Goal: Ask a question

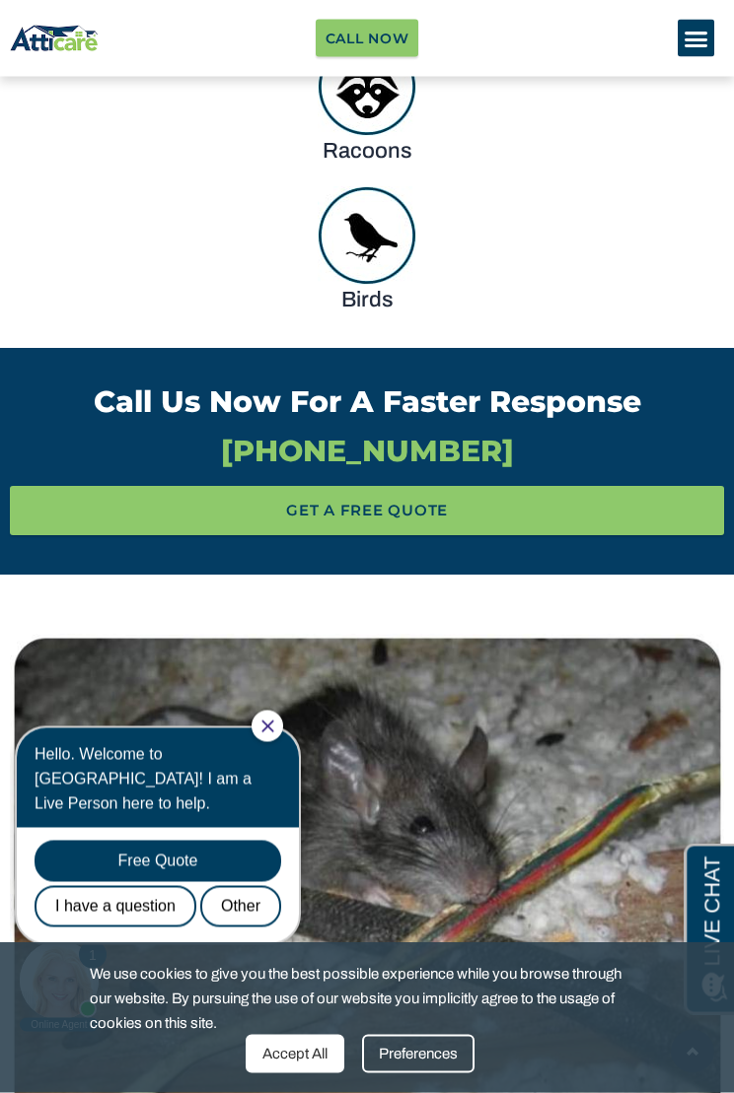
scroll to position [1877, 0]
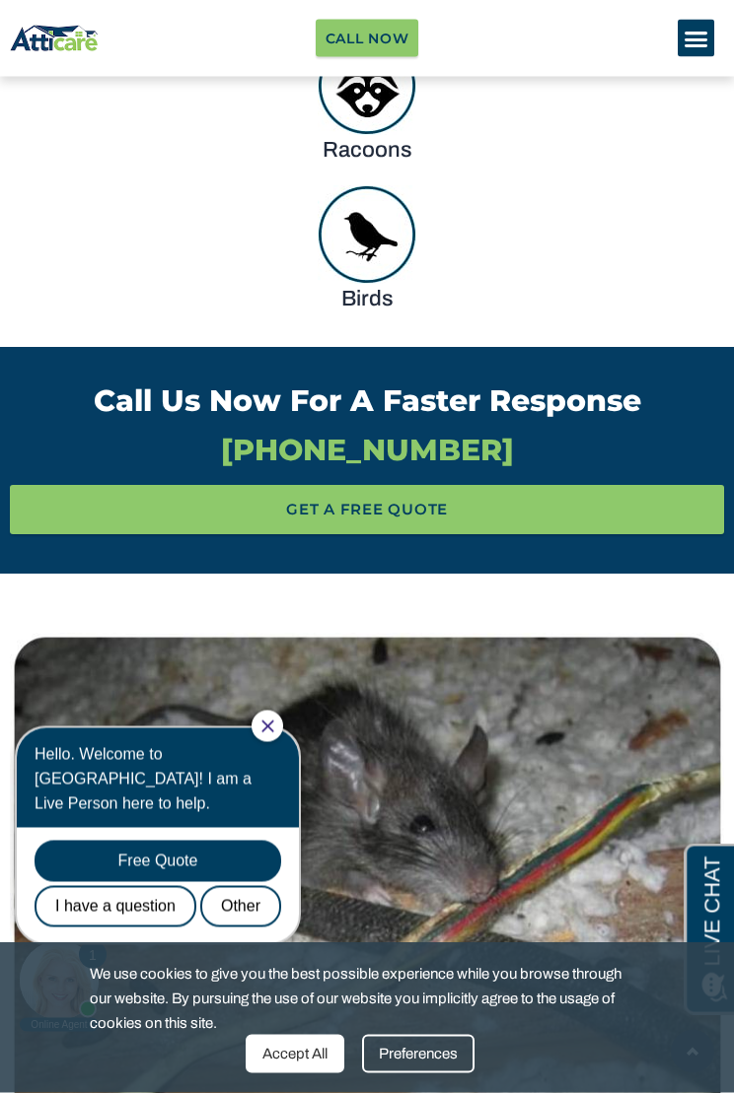
click at [730, 389] on div "Call Us Now For A Faster Response [PHONE_NUMBER] Call Us Now For A Faster Respo…" at bounding box center [367, 427] width 734 height 99
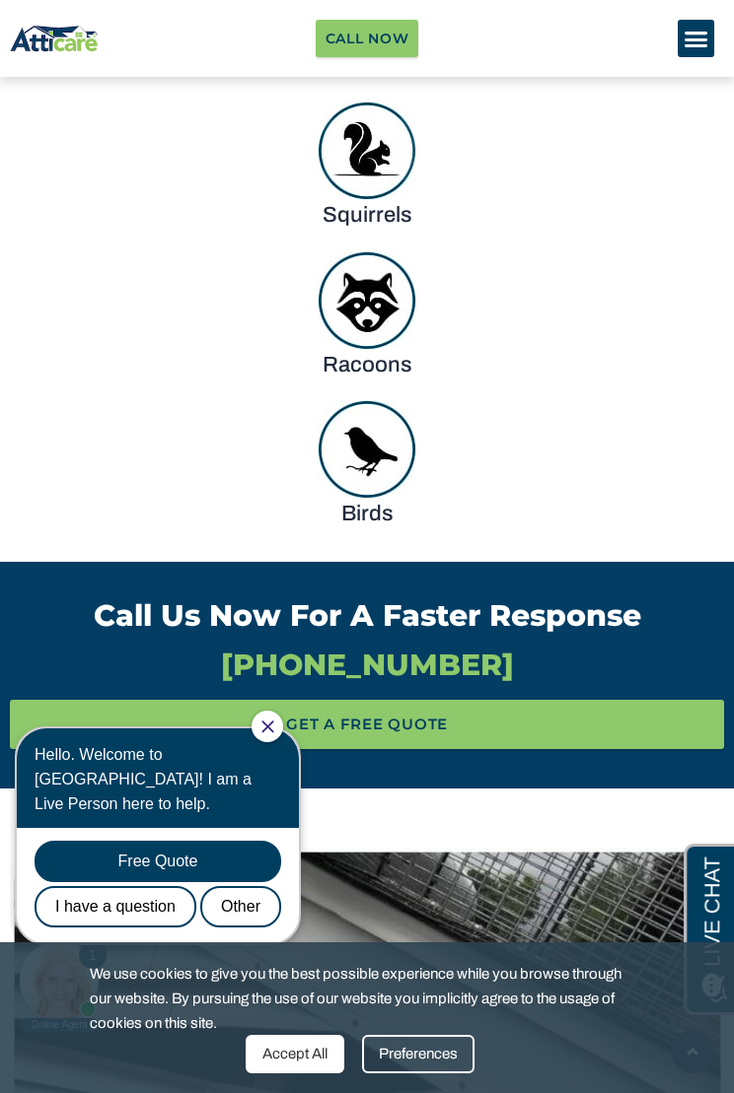
scroll to position [1681, 0]
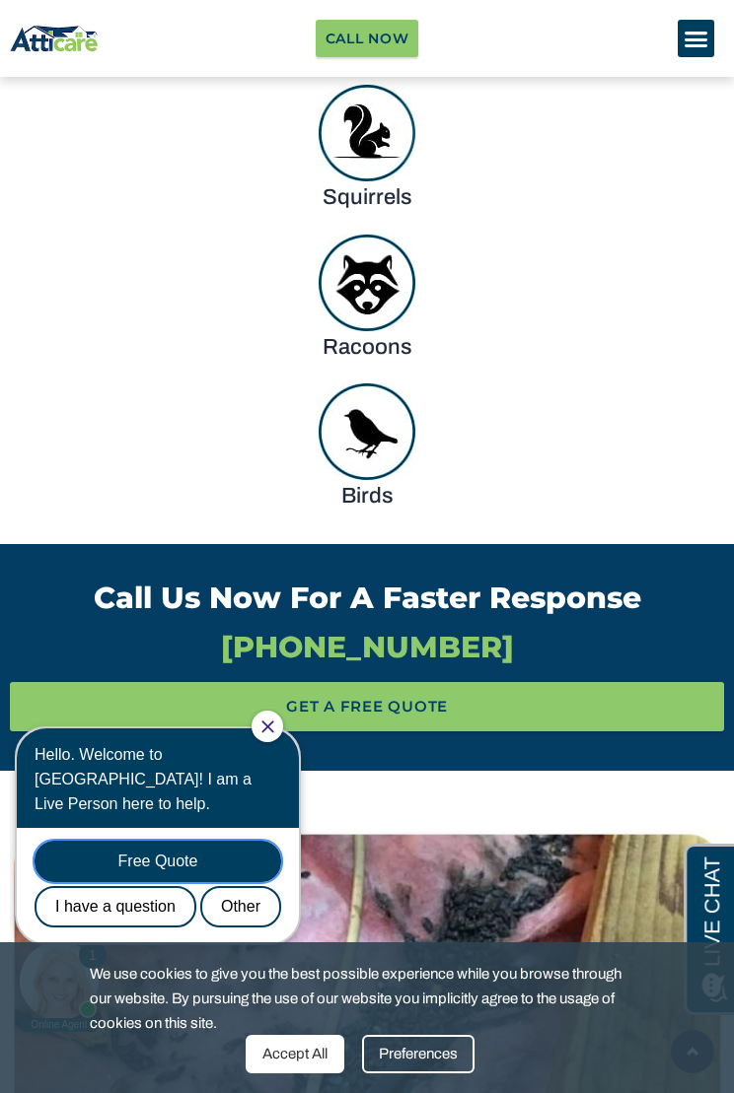
click at [151, 841] on div "Free Quote" at bounding box center [158, 861] width 246 height 41
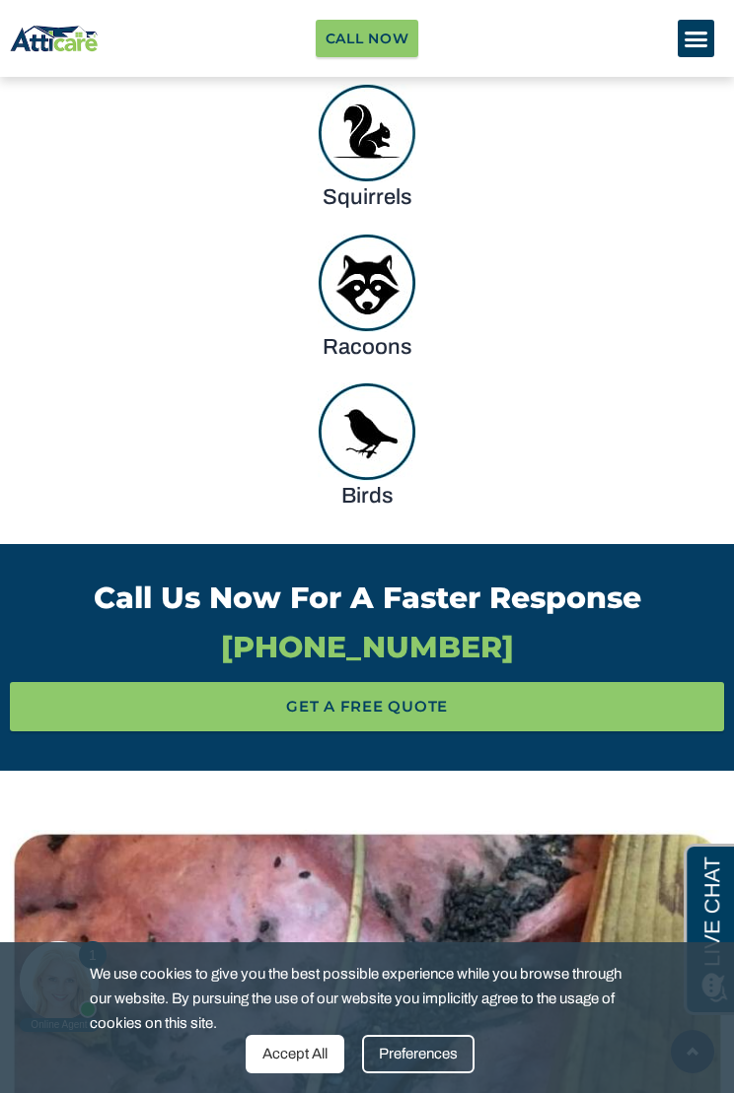
click at [105, 880] on body "1 Online Agent Close Hello. Welcome to [GEOGRAPHIC_DATA]! I am a Live Person he…" at bounding box center [167, 871] width 315 height 325
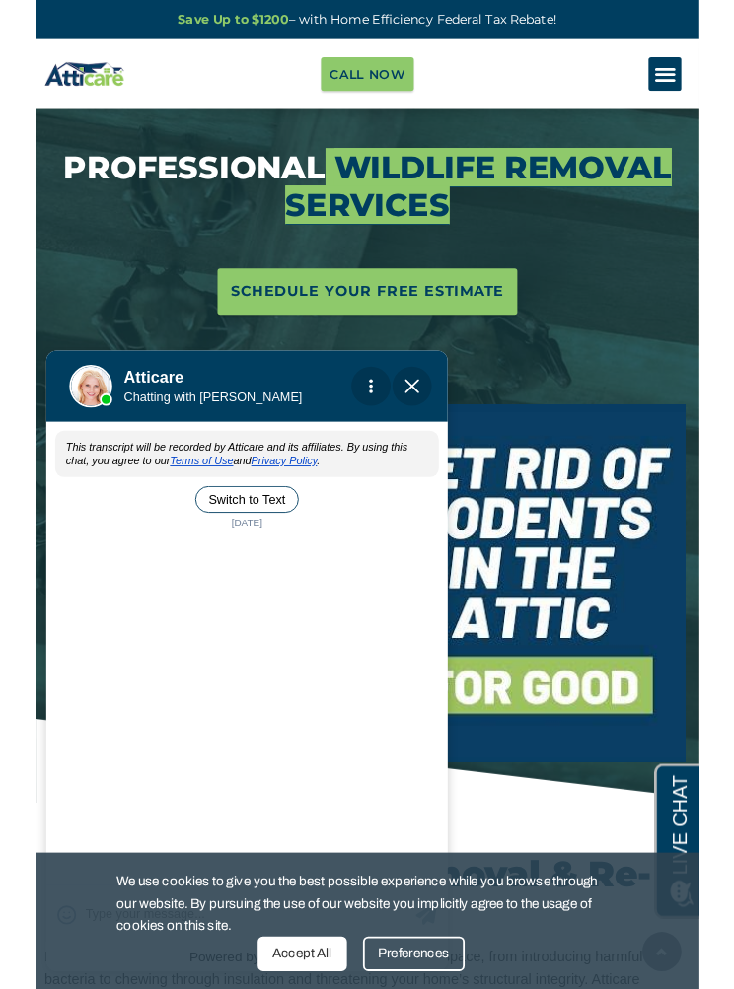
scroll to position [0, 0]
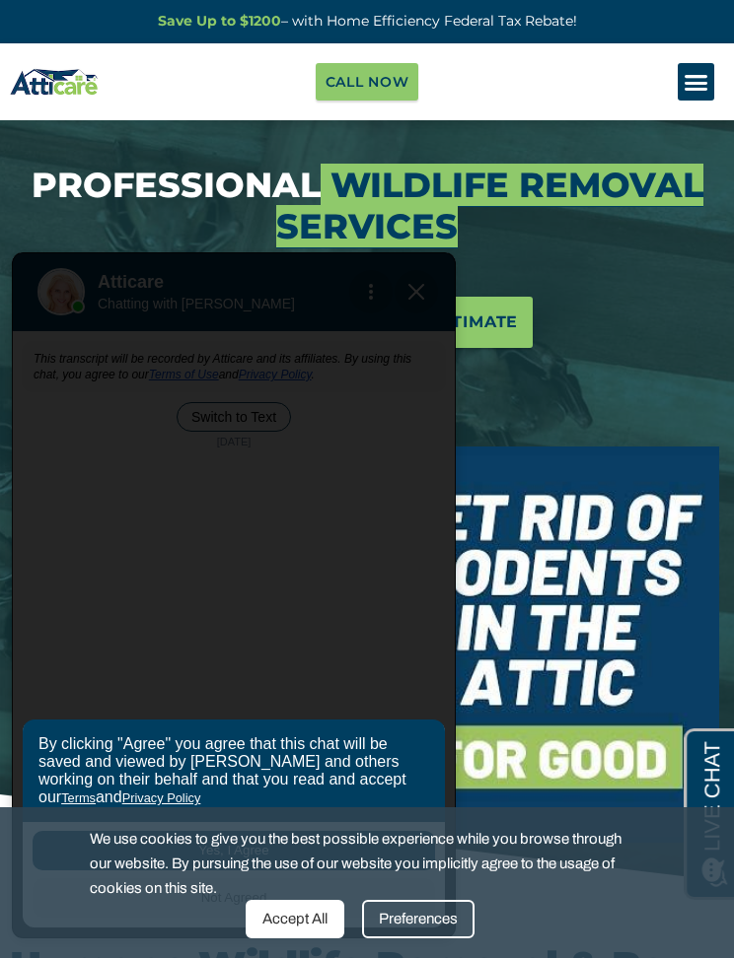
click at [295, 917] on div "Accept All" at bounding box center [294, 919] width 99 height 38
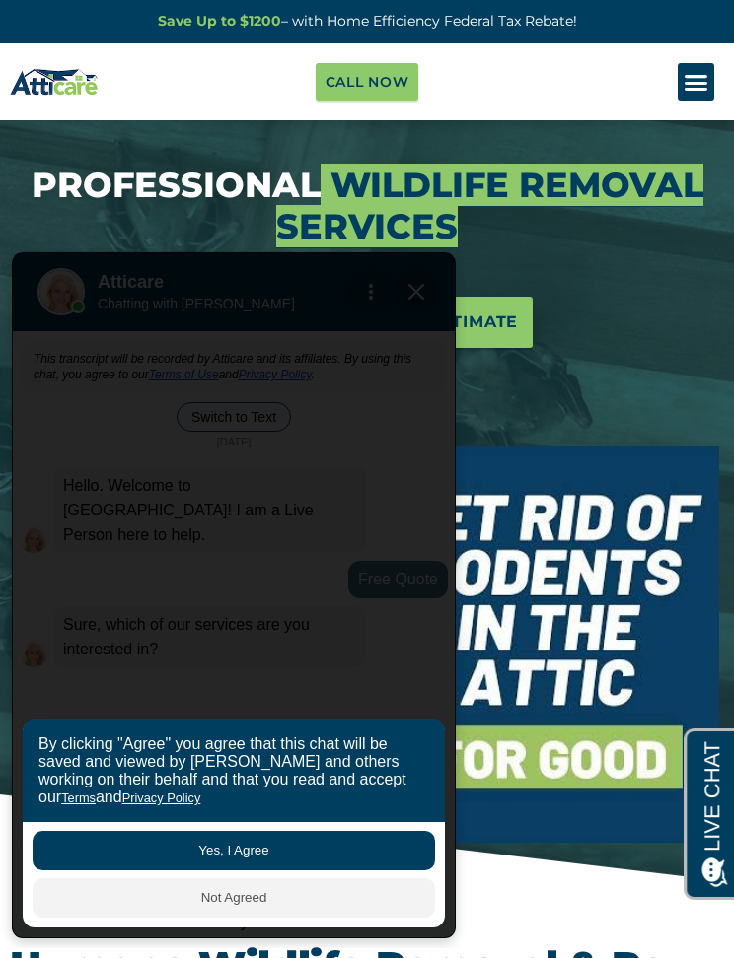
click at [236, 848] on button "Yes, I Agree" at bounding box center [234, 850] width 402 height 39
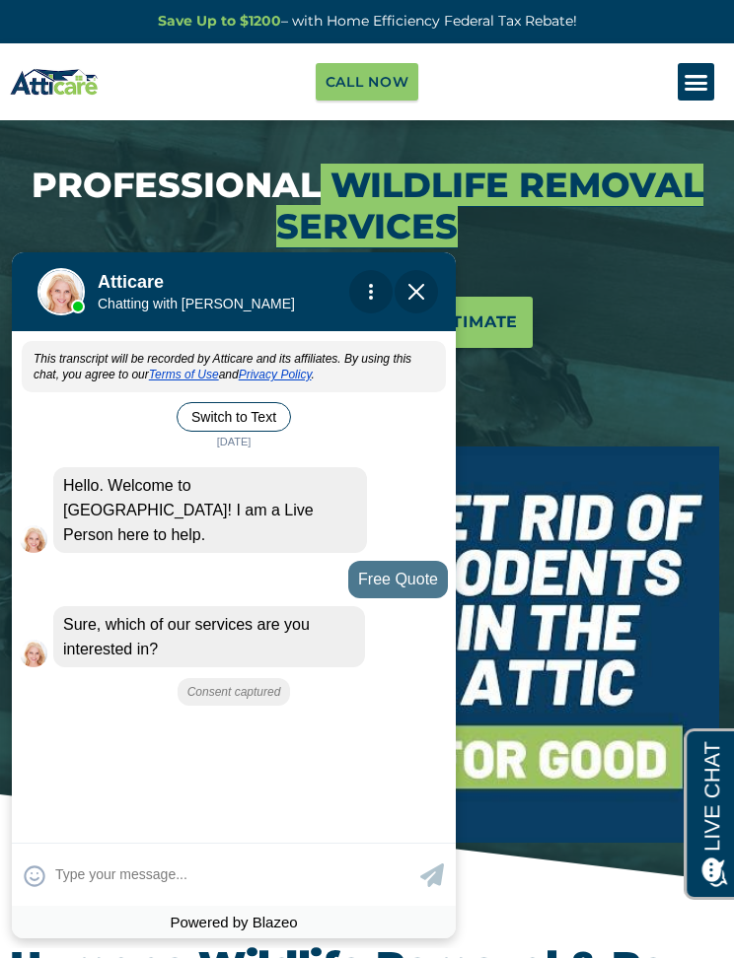
click at [246, 411] on button "Switch to Text" at bounding box center [233, 417] width 114 height 30
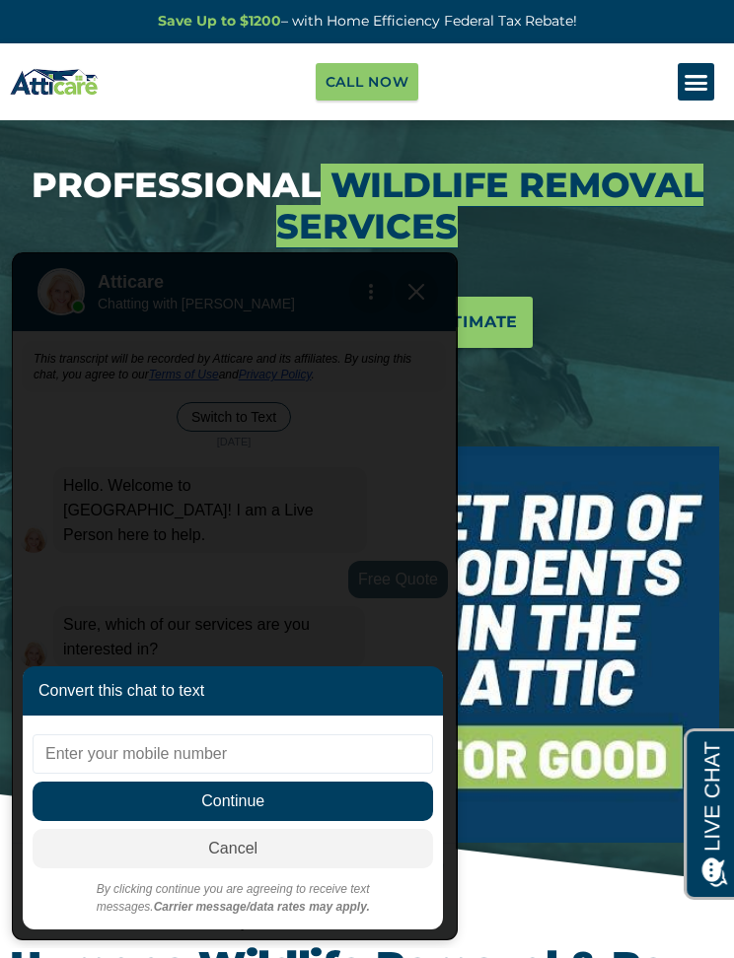
click at [99, 758] on input "text" at bounding box center [233, 753] width 400 height 39
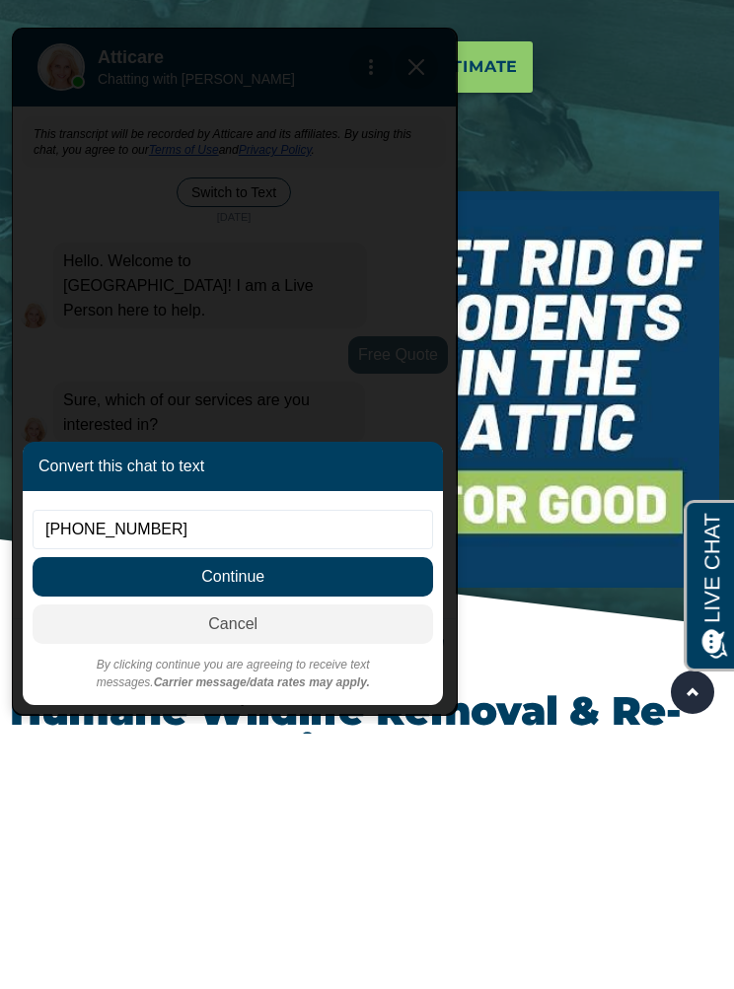
type input "[PHONE_NUMBER]"
click at [293, 572] on span "Continue" at bounding box center [233, 576] width 400 height 39
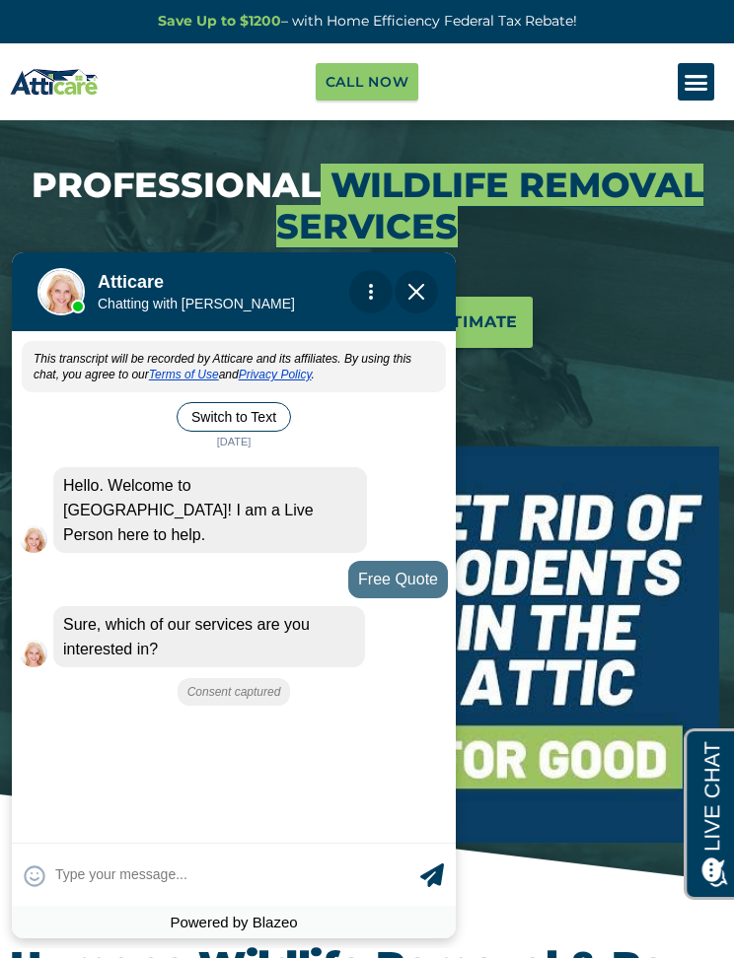
click at [142, 861] on textarea at bounding box center [235, 875] width 360 height 38
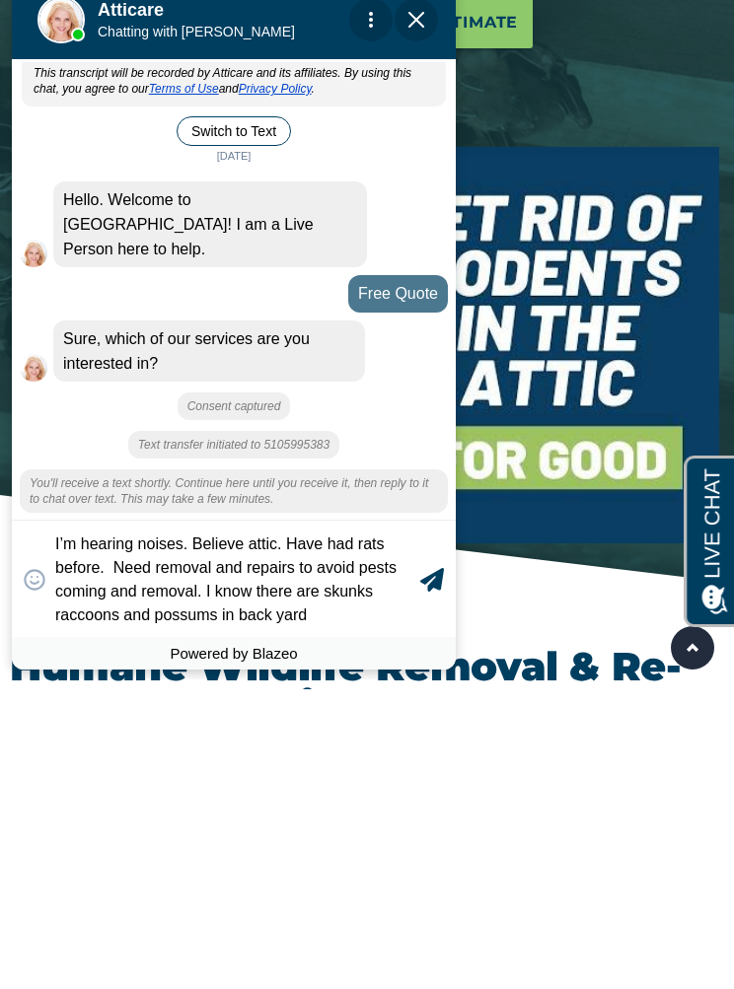
type textarea "I’m hearing noises. Believe attic. Have had rats before. Need removal and repai…"
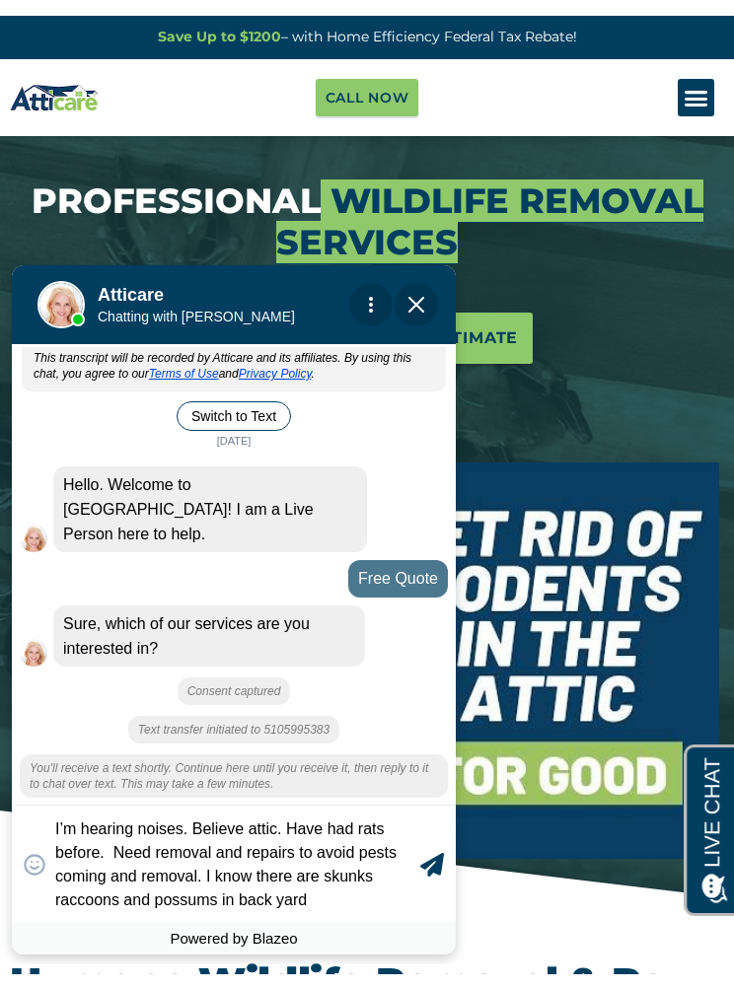
scroll to position [14, 0]
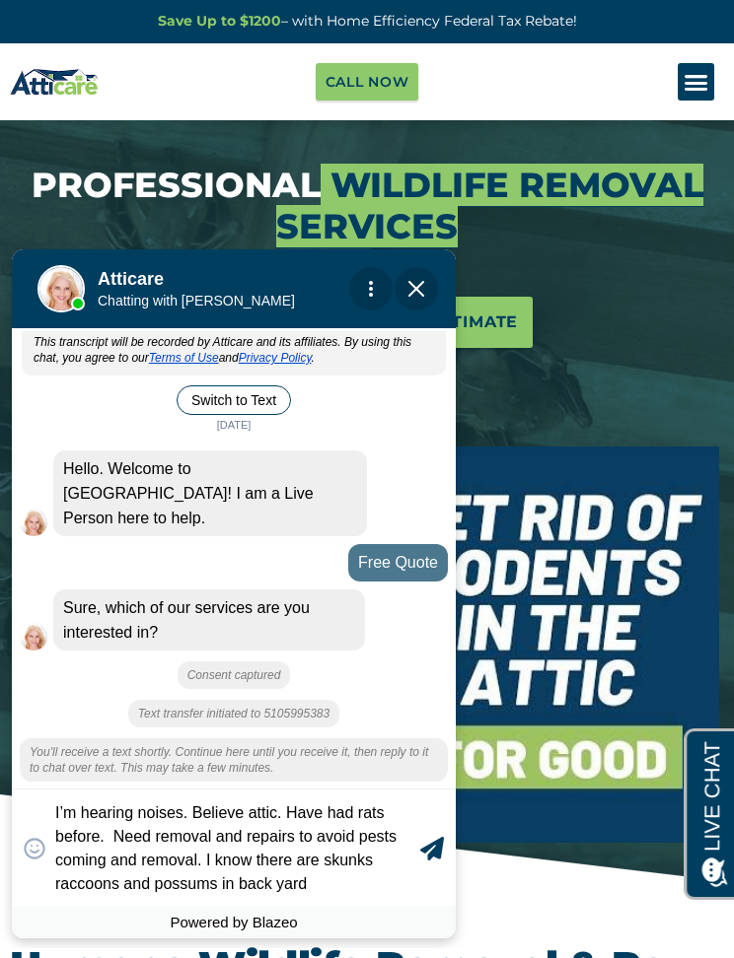
click at [423, 847] on icon at bounding box center [432, 849] width 24 height 24
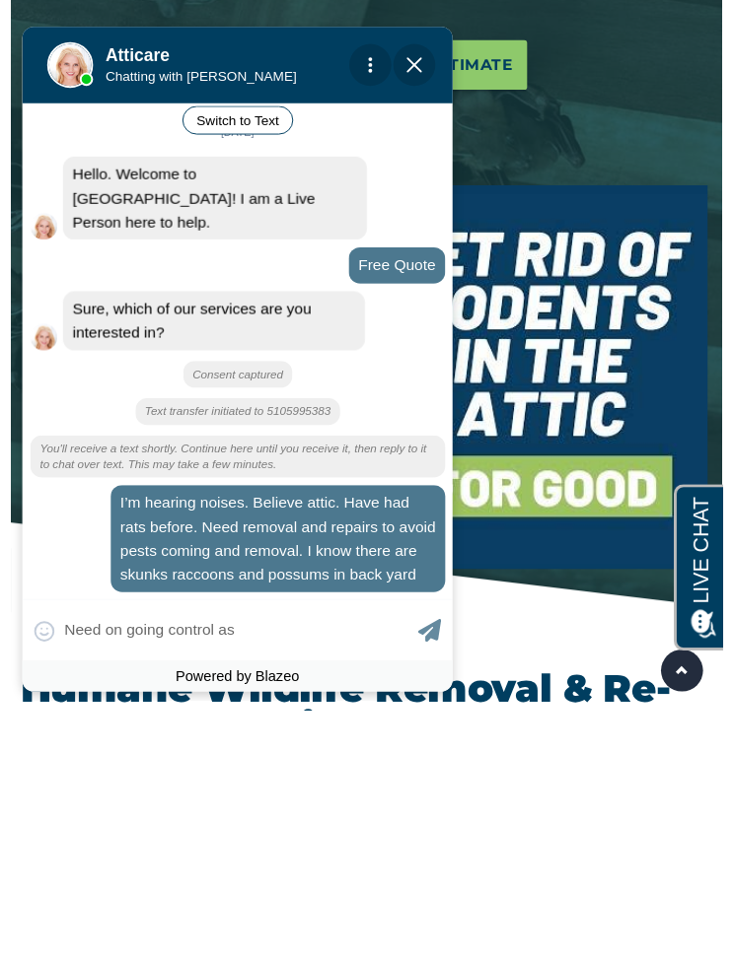
scroll to position [196, 0]
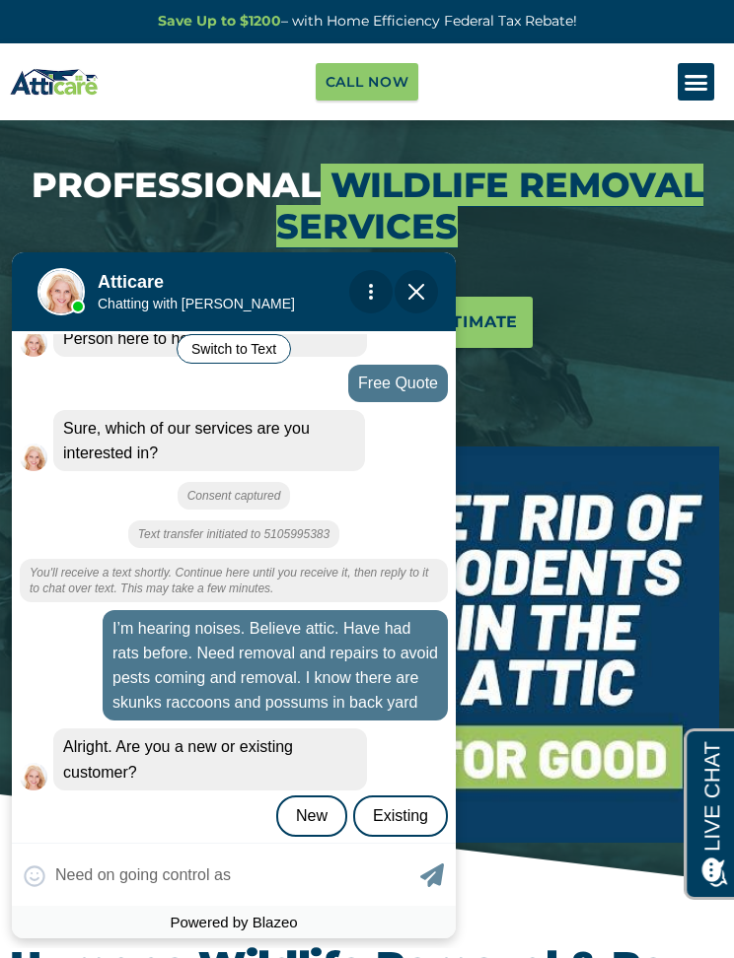
click at [323, 796] on div "New" at bounding box center [311, 816] width 71 height 41
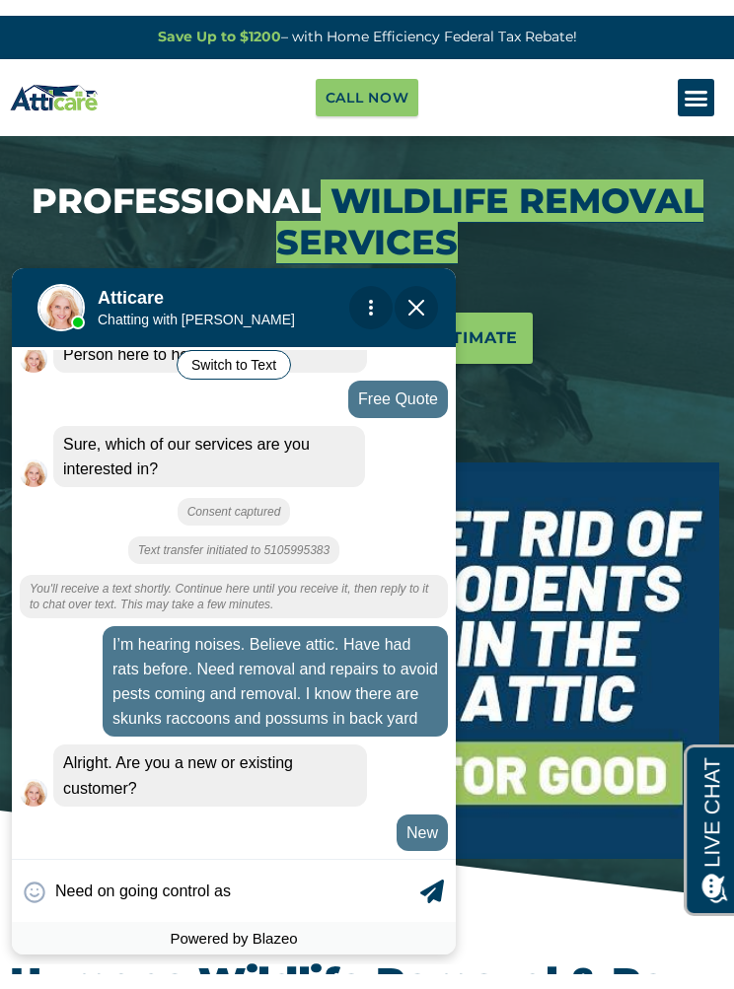
scroll to position [194, 0]
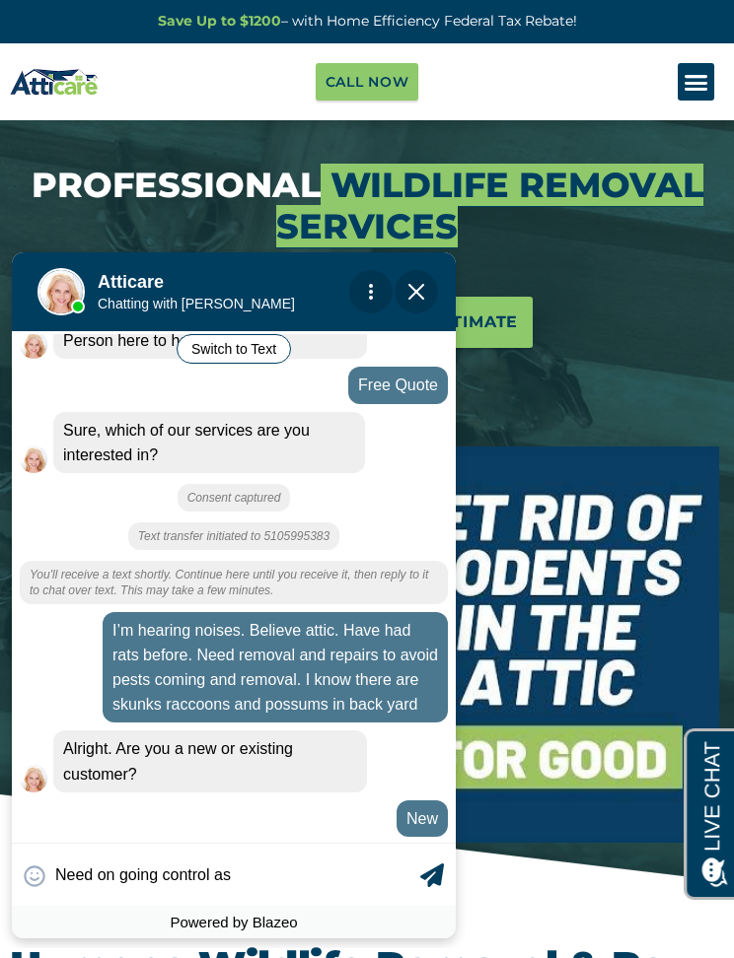
click at [276, 865] on textarea "Need on going control as" at bounding box center [235, 875] width 360 height 38
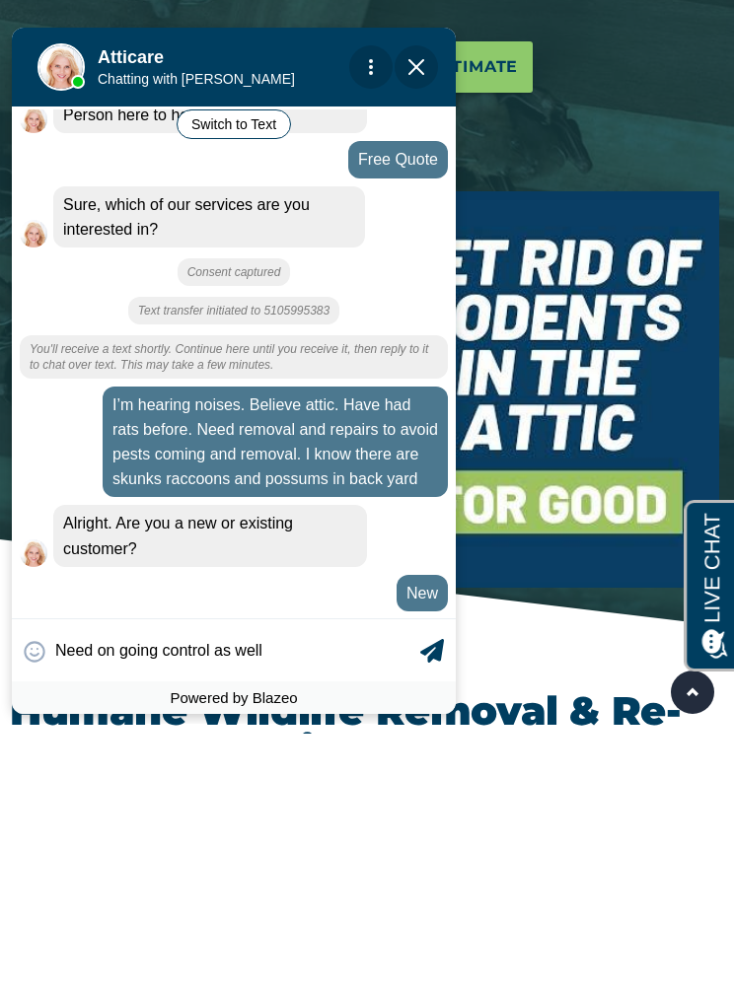
type textarea "Need on going control as well"
click at [424, 649] on icon at bounding box center [432, 651] width 24 height 24
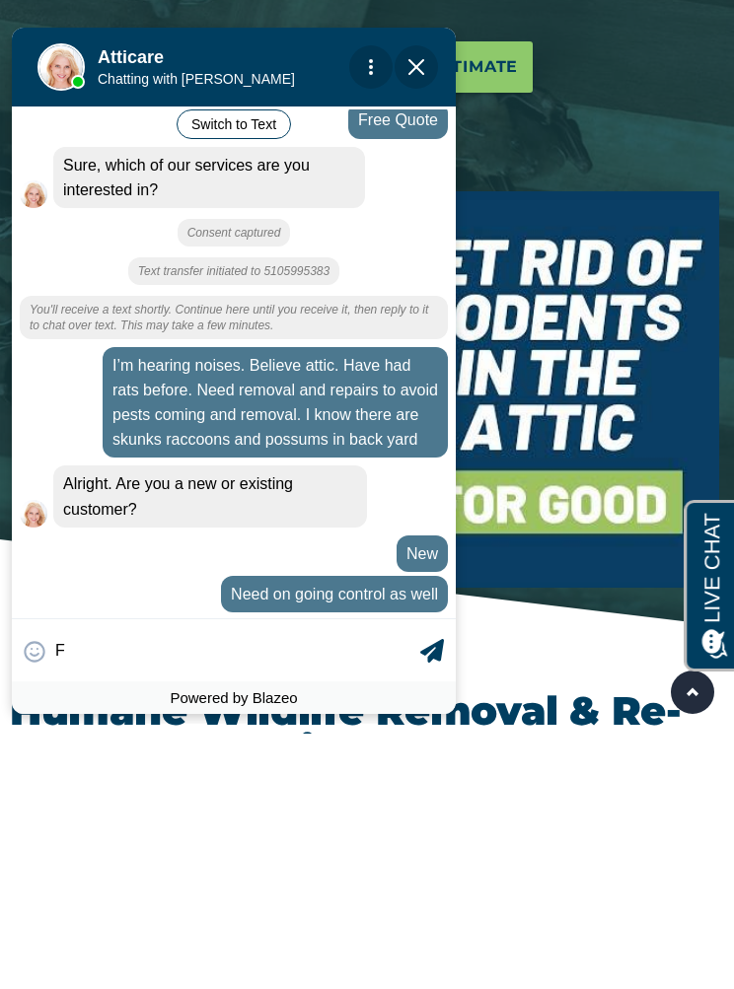
scroll to position [236, 0]
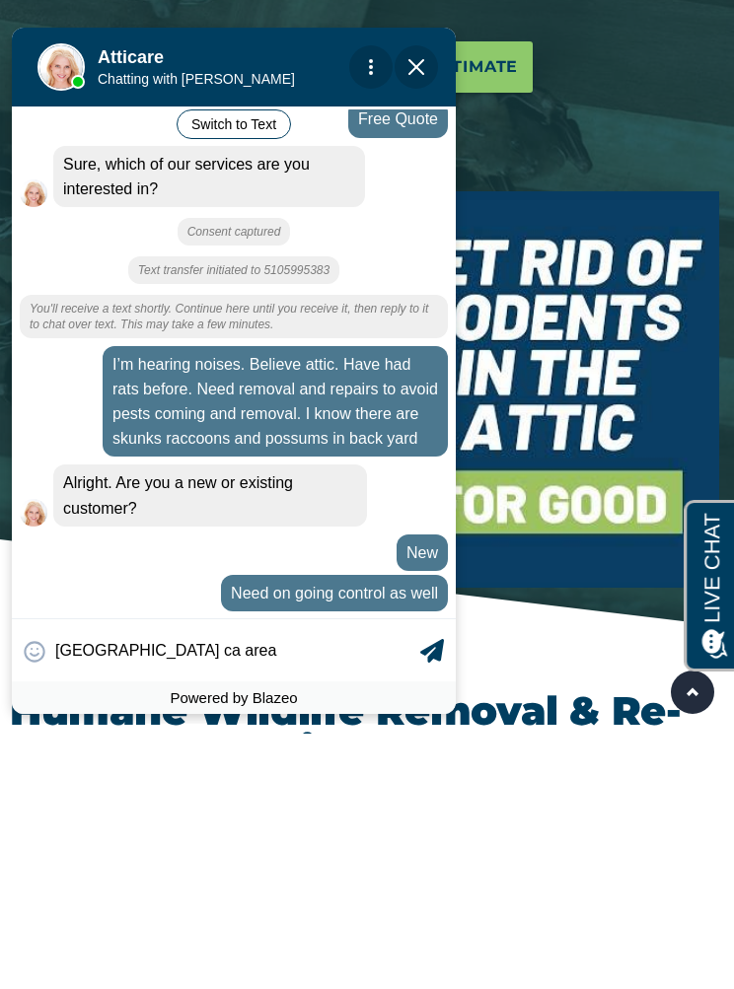
type textarea "[GEOGRAPHIC_DATA] ca area"
click at [437, 636] on div "😀 😁 😂 😃 😄 😅 😆 😇 😈 😉 😊 😋 😌 😍 😎 😏 😐 😑 😒 😓 😔 😕 😖 😗 😘 😛 😝 😞 😟 😠 😡 😢 😣 😤 😥 😦 [GEOGRA…" at bounding box center [234, 649] width 444 height 63
click at [434, 641] on icon at bounding box center [432, 651] width 24 height 24
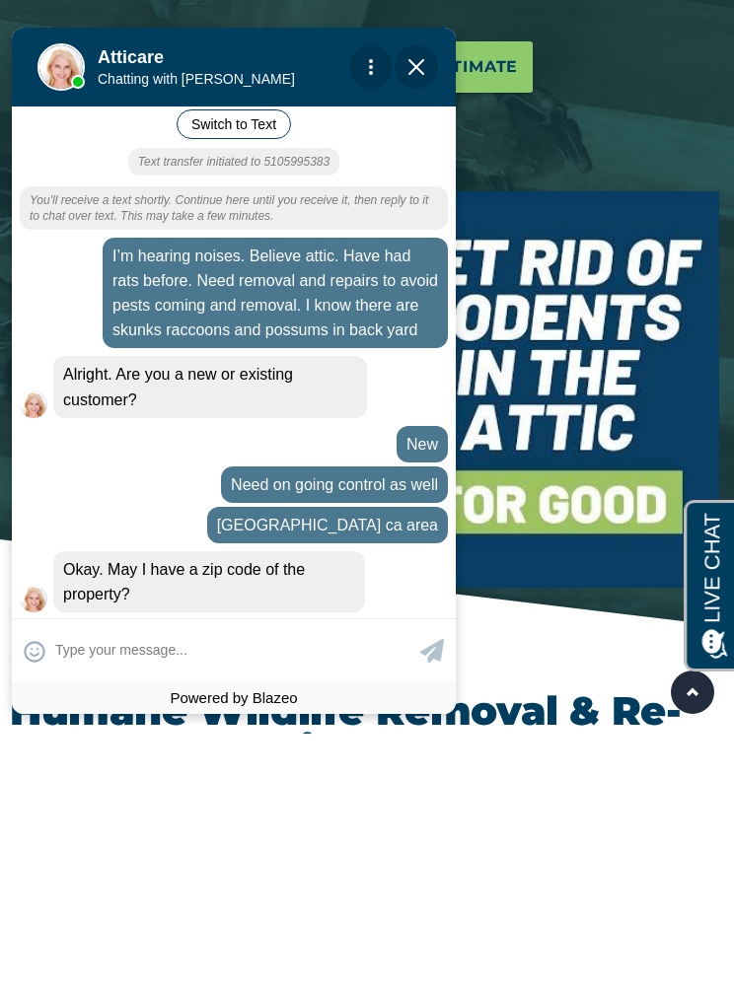
scroll to position [345, 0]
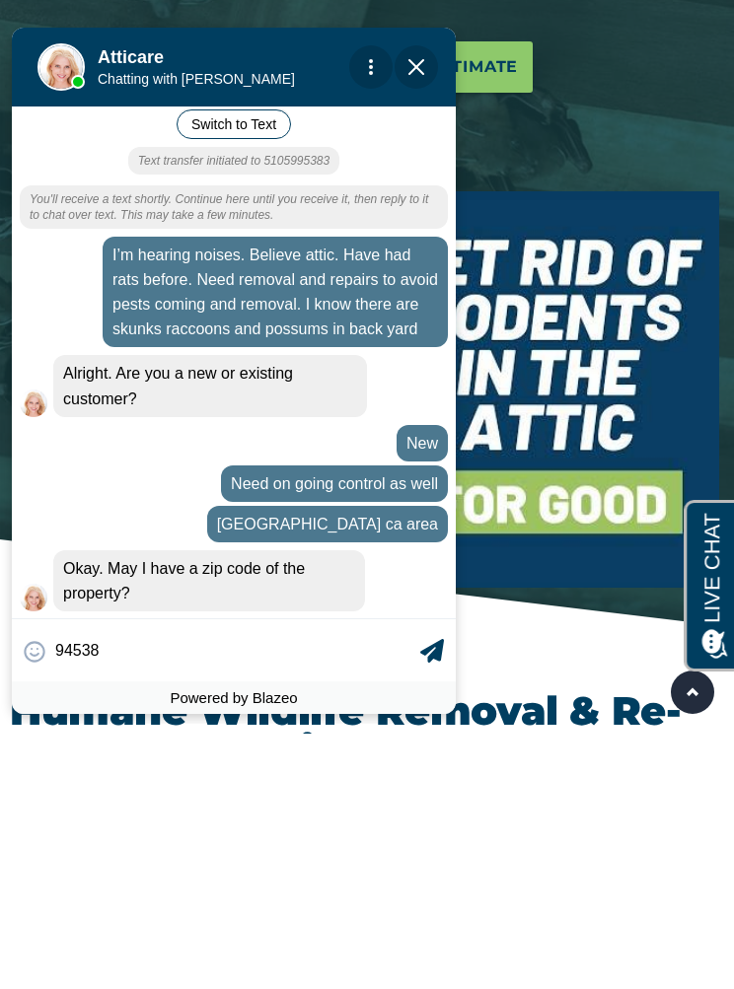
type textarea "94538"
click at [433, 642] on icon at bounding box center [432, 651] width 24 height 24
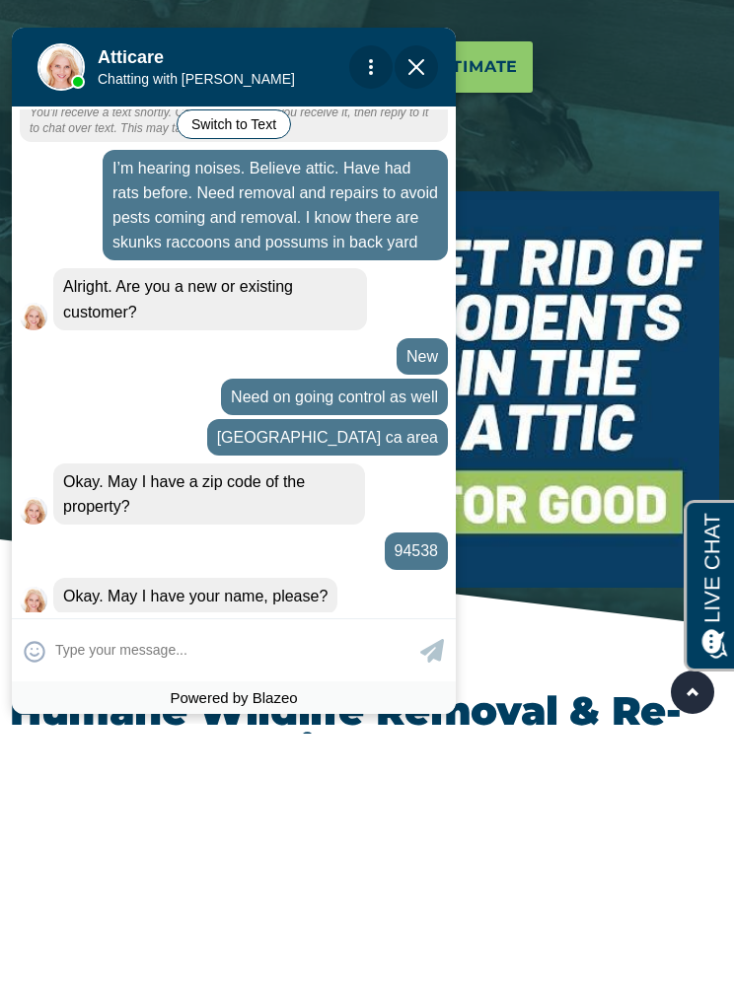
scroll to position [433, 0]
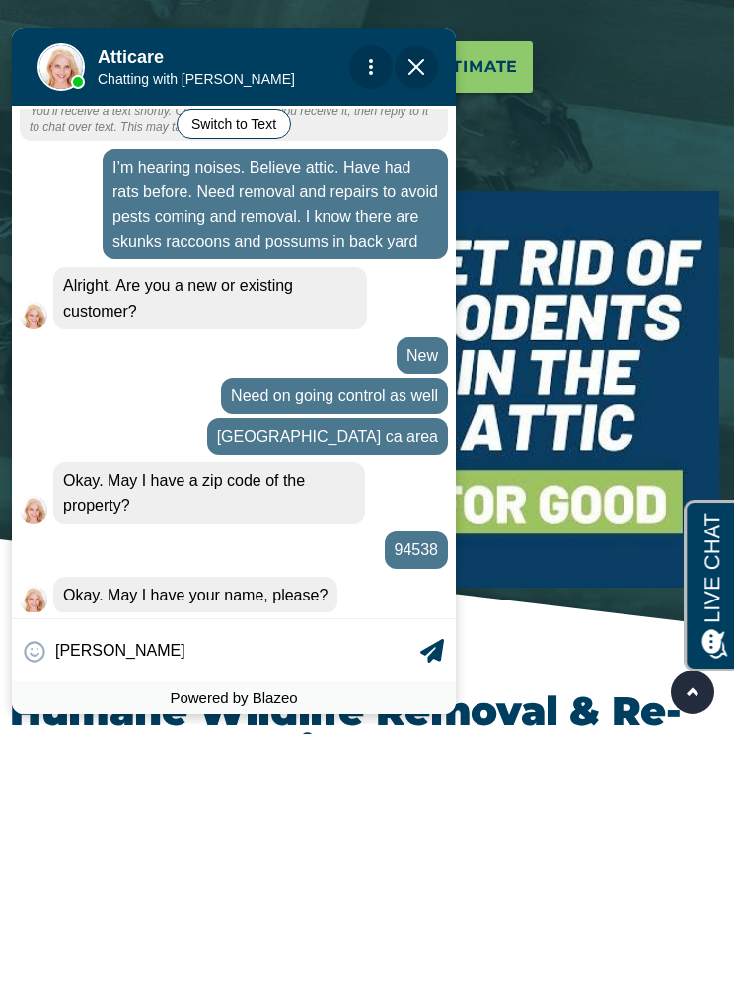
type textarea "[PERSON_NAME]"
click at [425, 647] on icon at bounding box center [432, 651] width 24 height 24
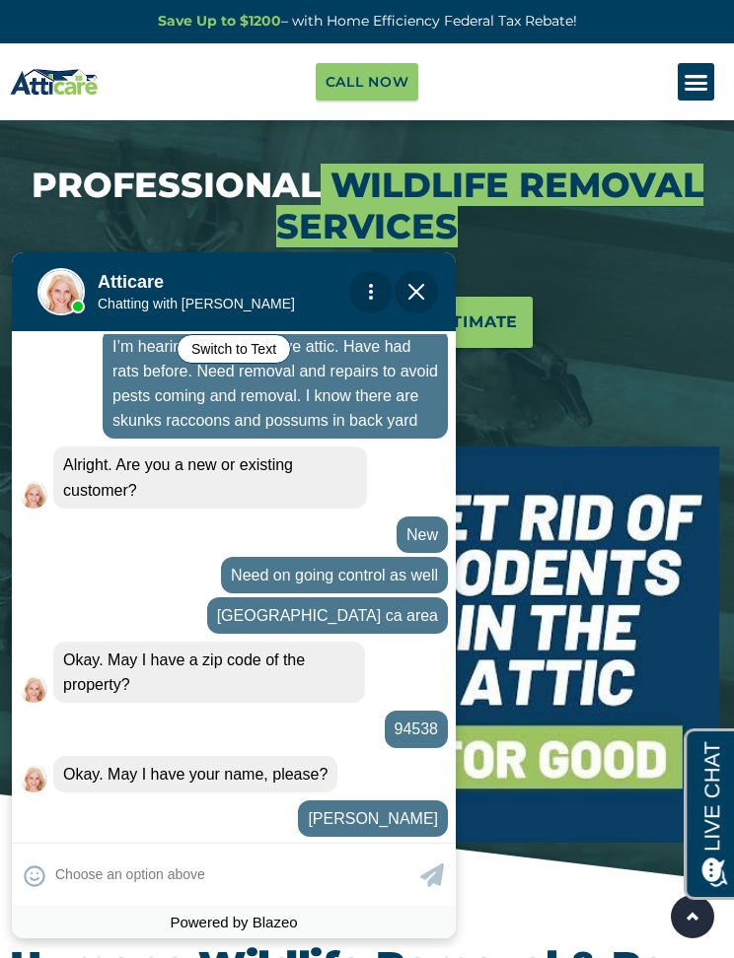
scroll to position [593, 0]
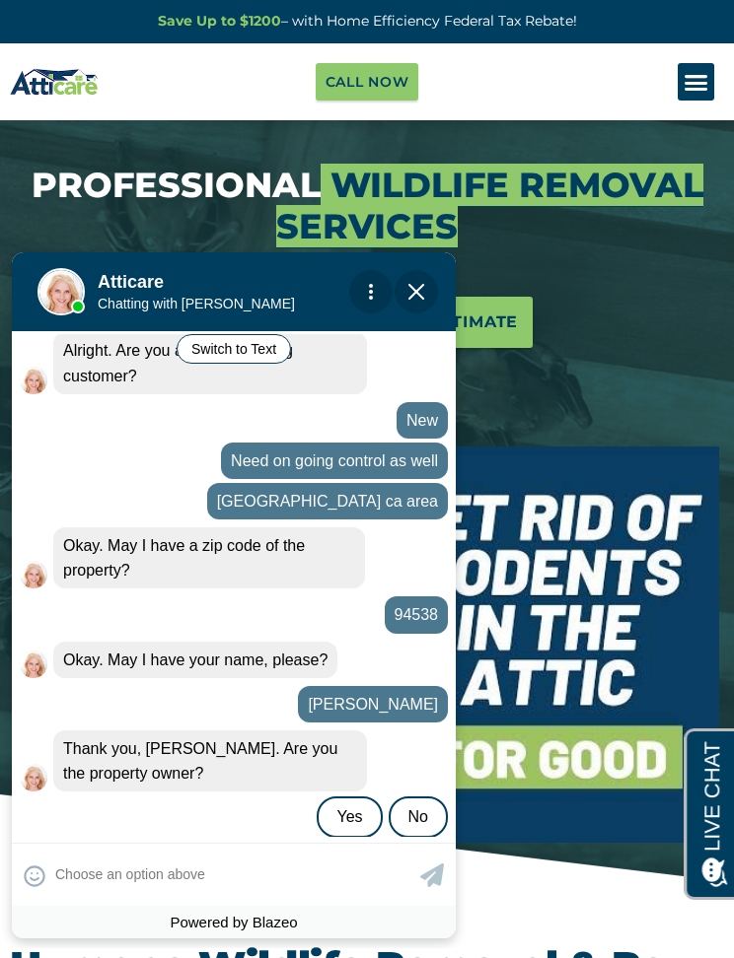
click at [358, 797] on div "Yes" at bounding box center [348, 817] width 65 height 41
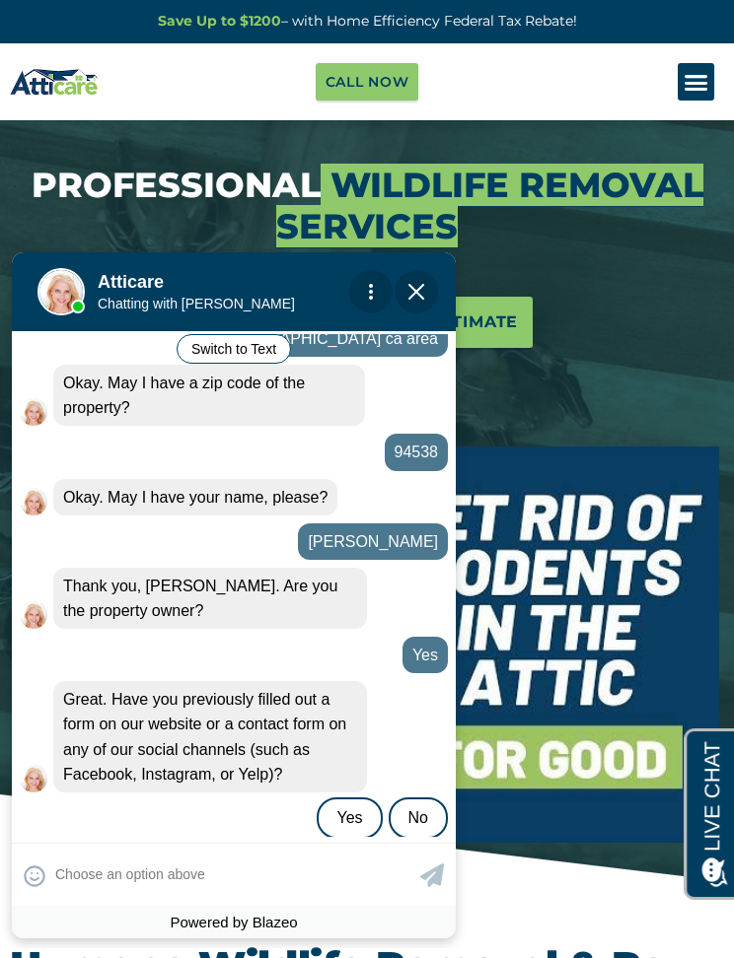
scroll to position [756, 0]
click at [430, 797] on div "No" at bounding box center [417, 817] width 59 height 41
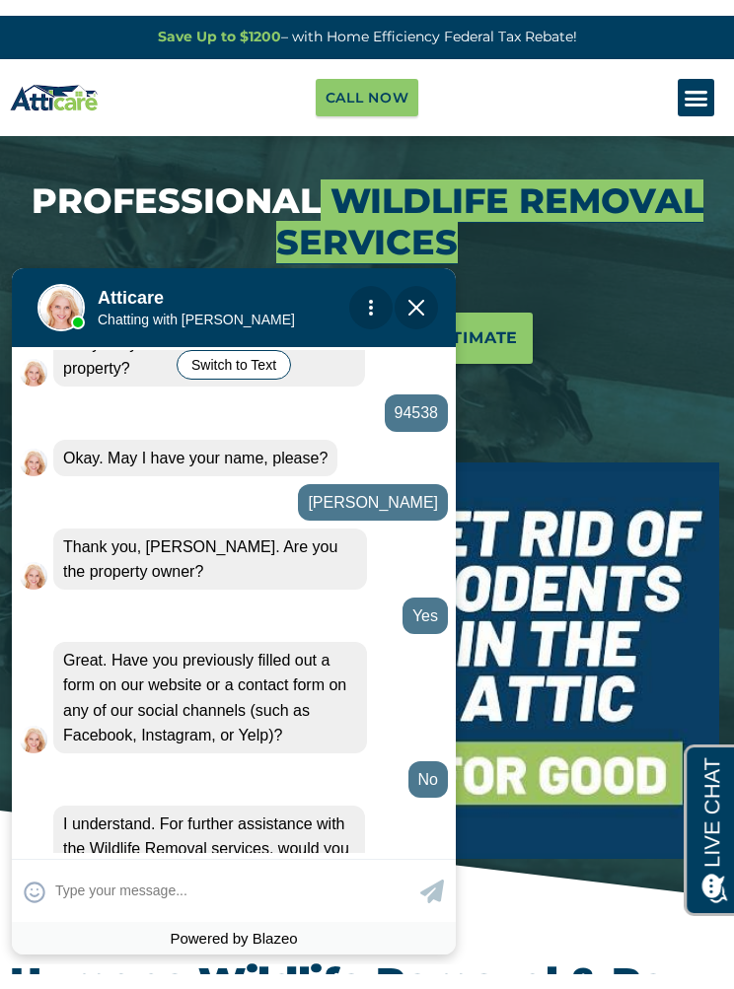
scroll to position [847, 0]
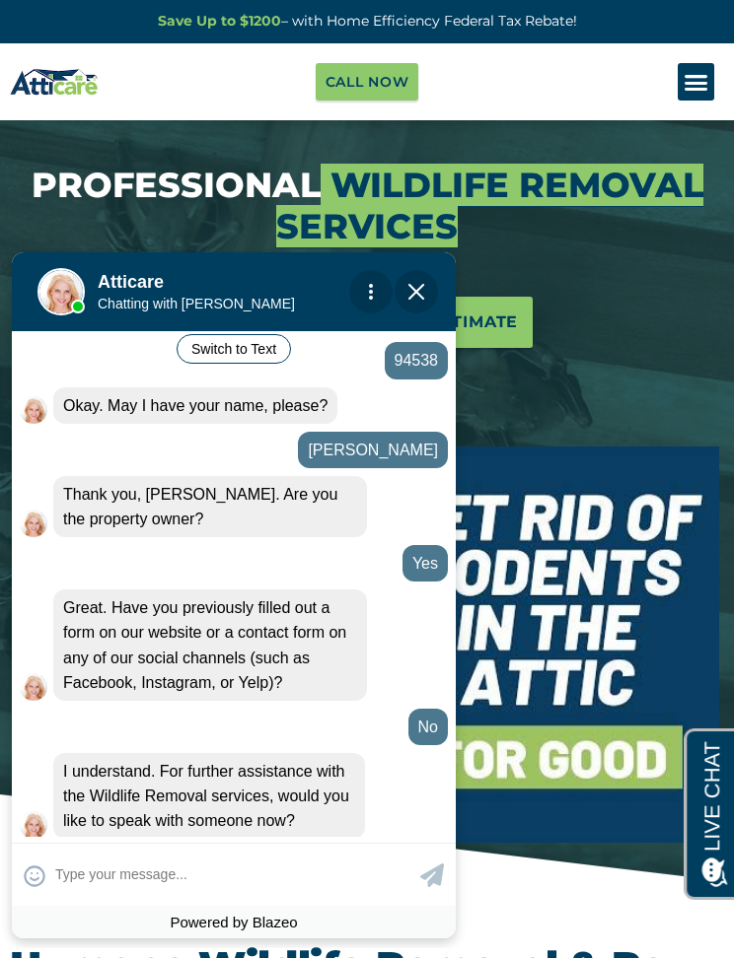
click at [195, 865] on textarea at bounding box center [235, 875] width 360 height 38
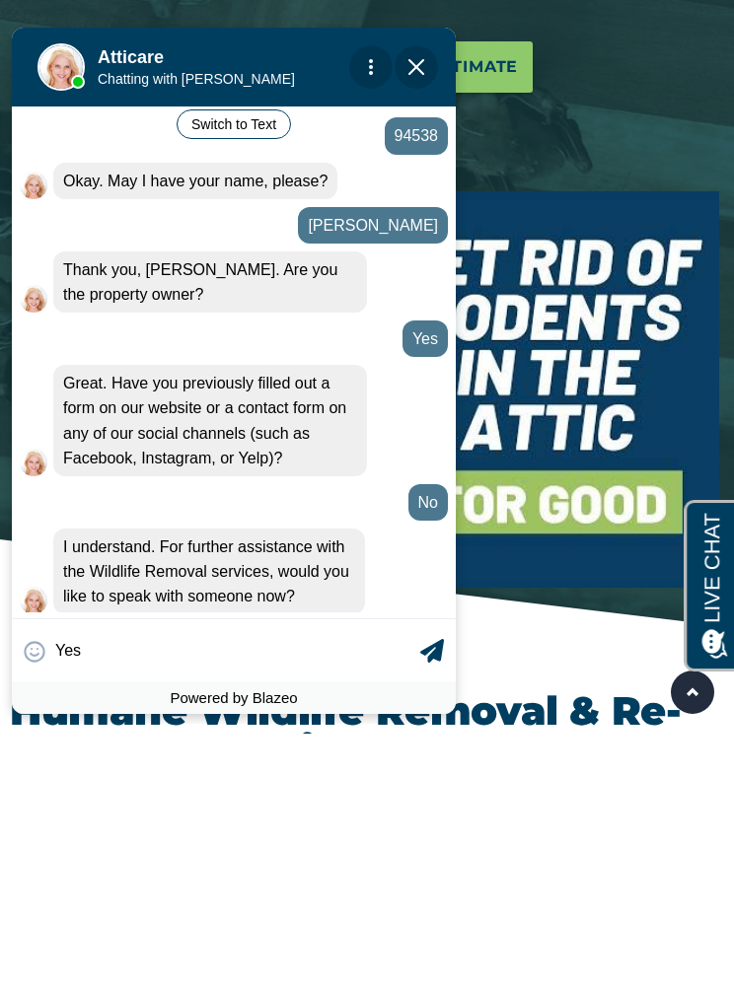
type textarea "Yes"
click at [423, 642] on icon at bounding box center [432, 651] width 24 height 24
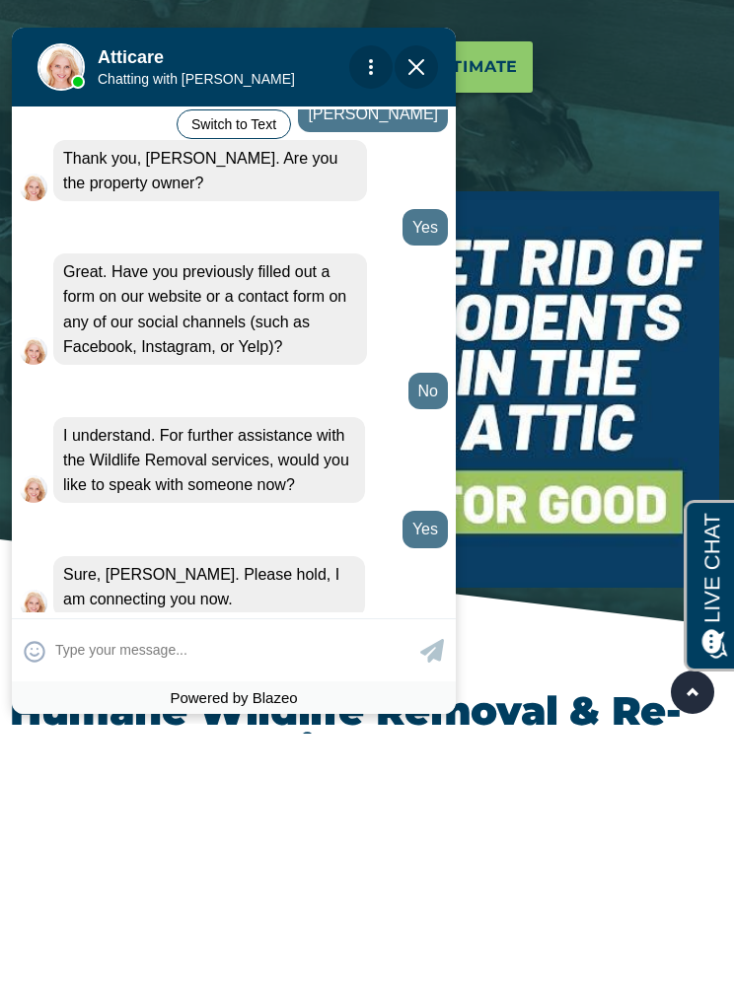
scroll to position [960, 0]
